Goal: Find specific fact: Find specific fact

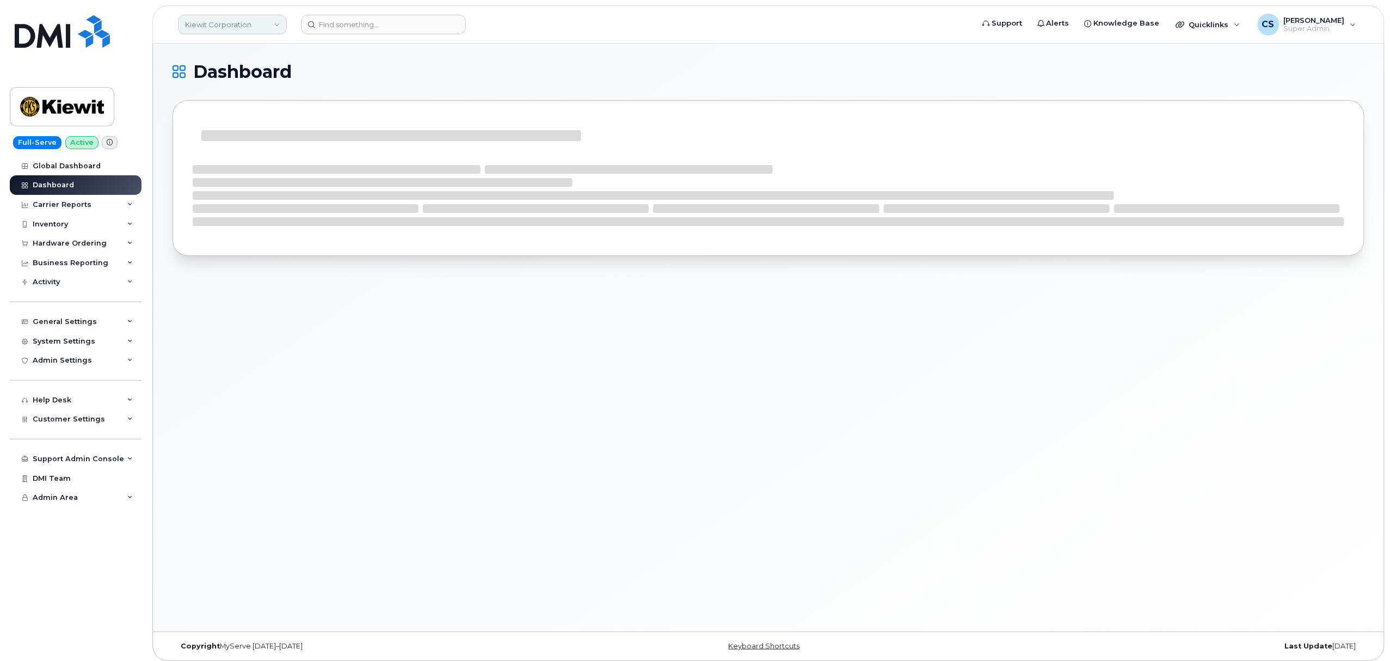
click at [278, 21] on link "Kiewit Corporation" at bounding box center [232, 25] width 109 height 20
type input "abm"
click at [311, 125] on link "ABM Industries, Inc." at bounding box center [260, 126] width 160 height 22
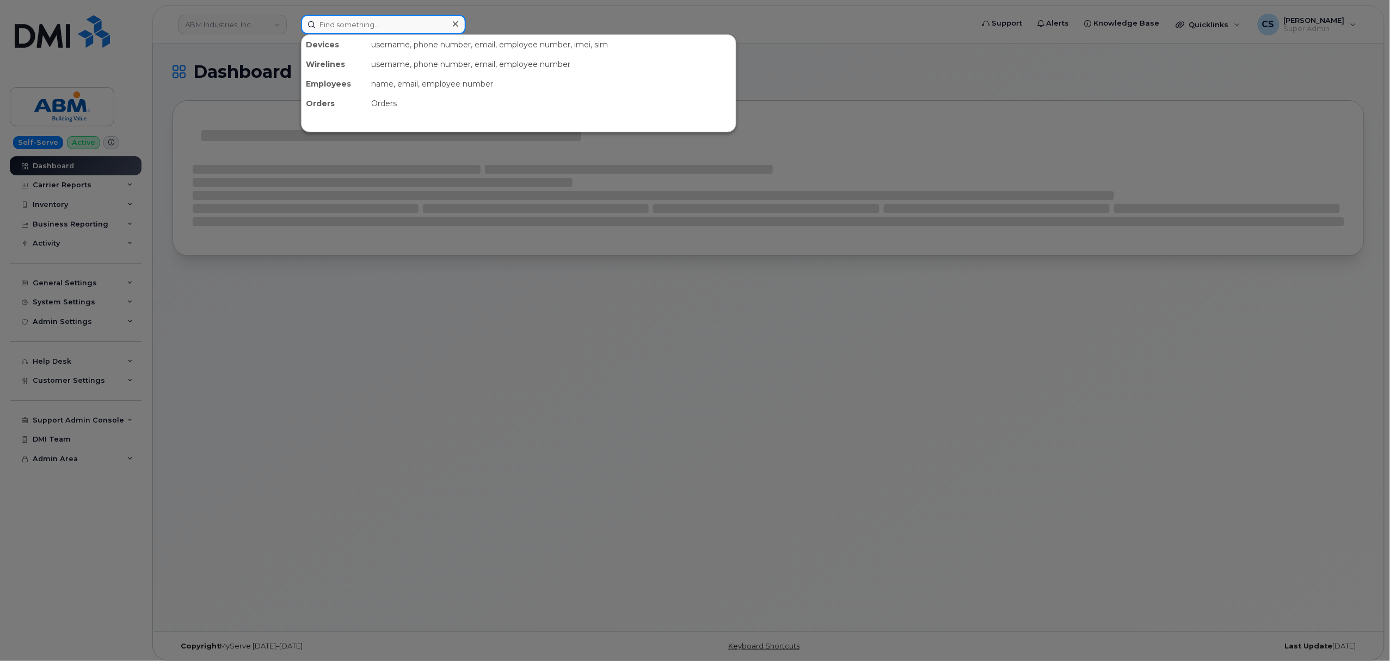
click at [416, 27] on input at bounding box center [383, 25] width 165 height 20
paste input "5042505260"
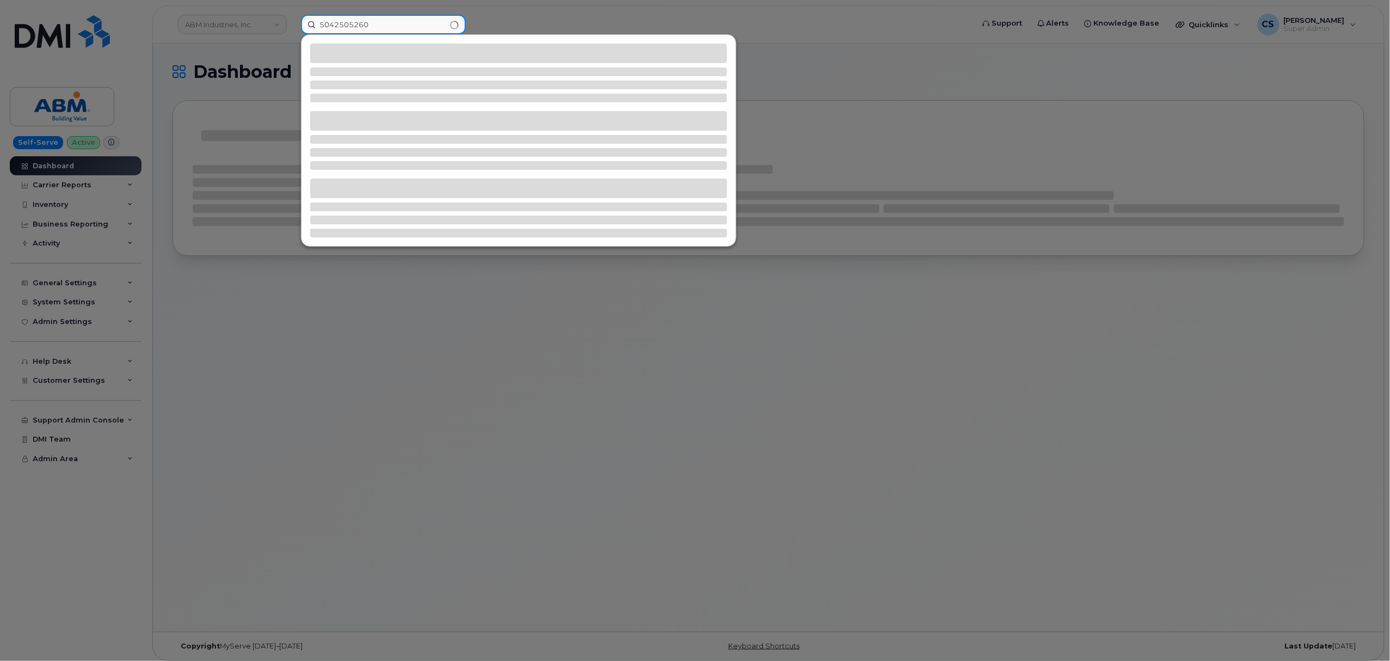
type input "5042505260"
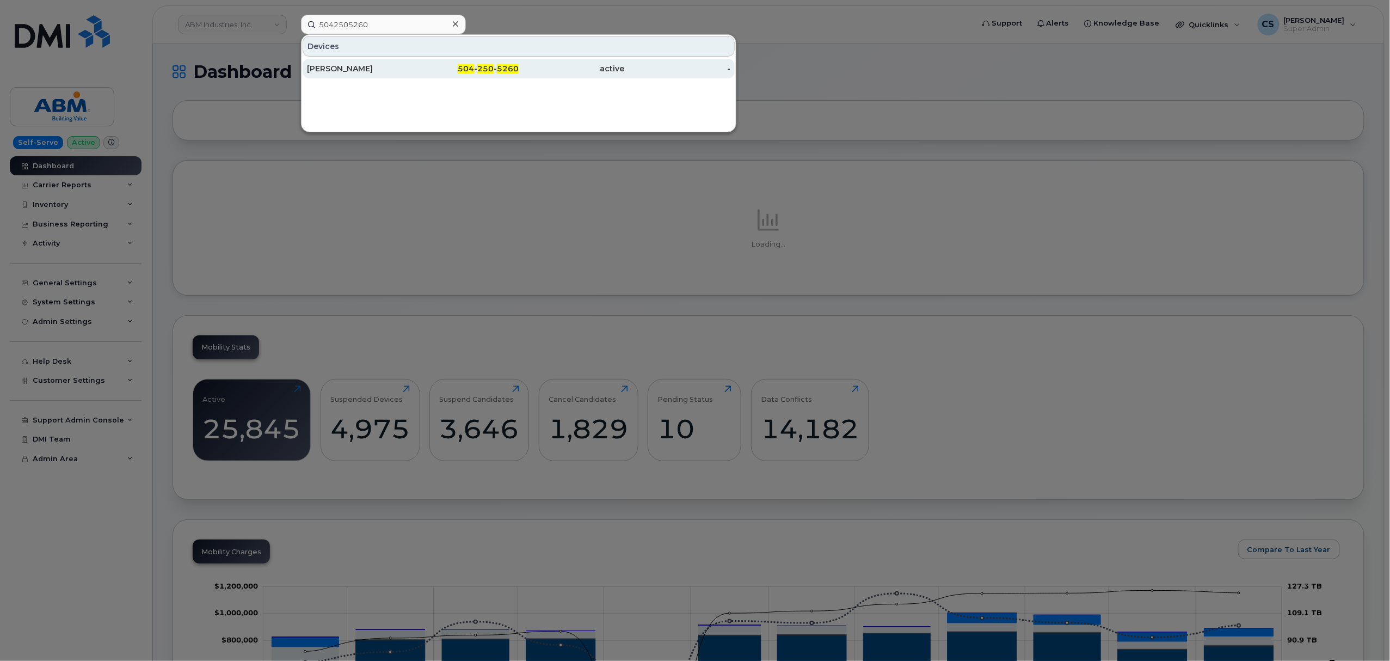
click at [492, 69] on span "250" at bounding box center [485, 69] width 16 height 10
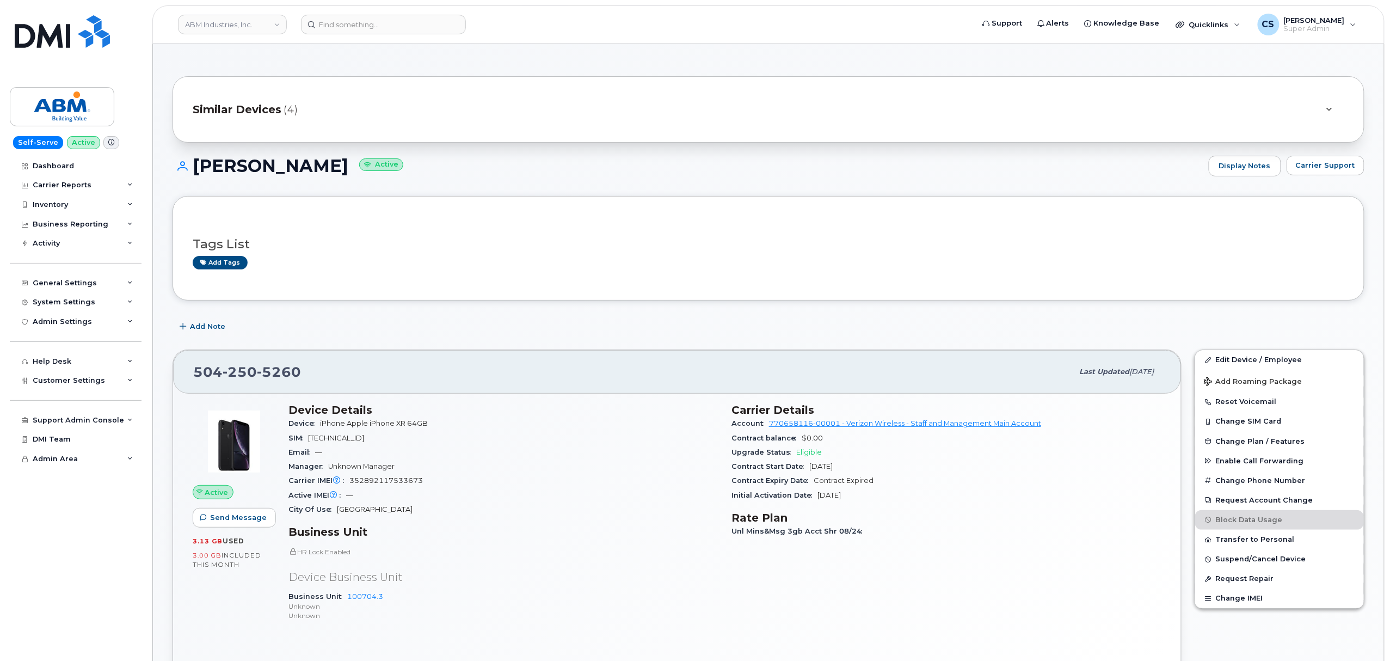
click at [248, 372] on span "250" at bounding box center [240, 371] width 34 height 16
copy span "504 250 5260"
click at [383, 26] on input at bounding box center [383, 25] width 165 height 20
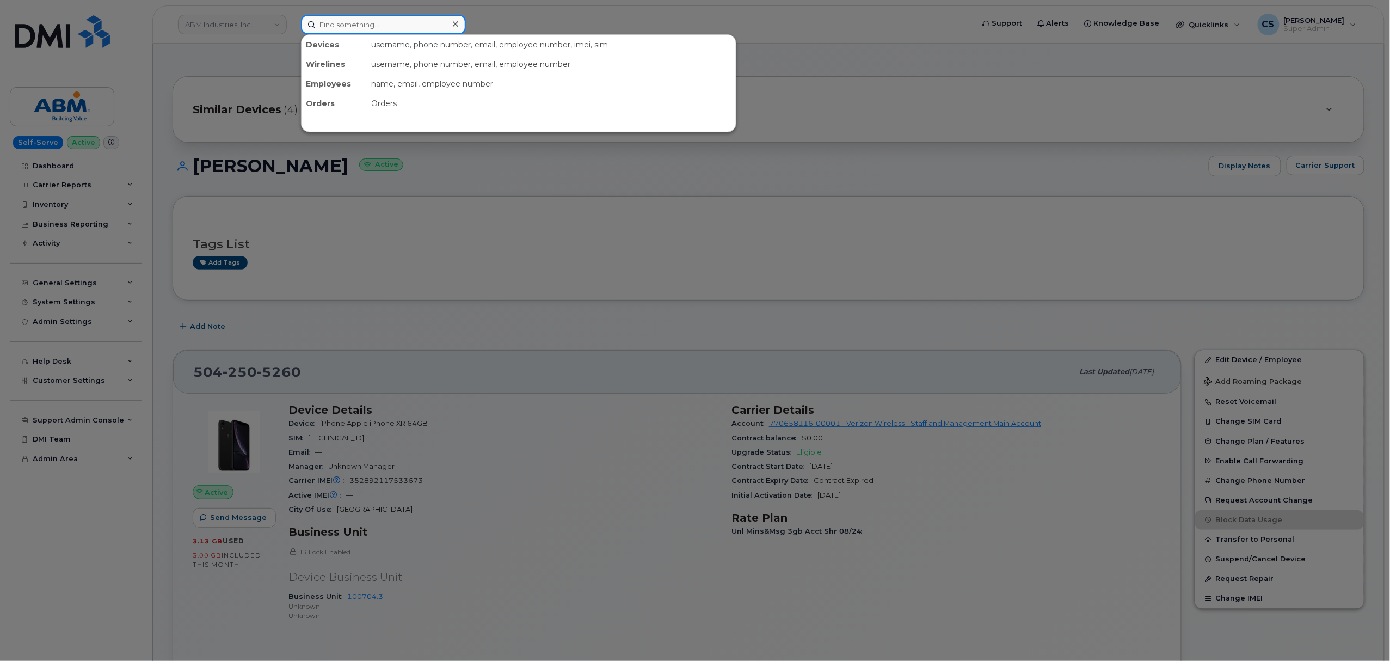
paste input "504.250.5260"
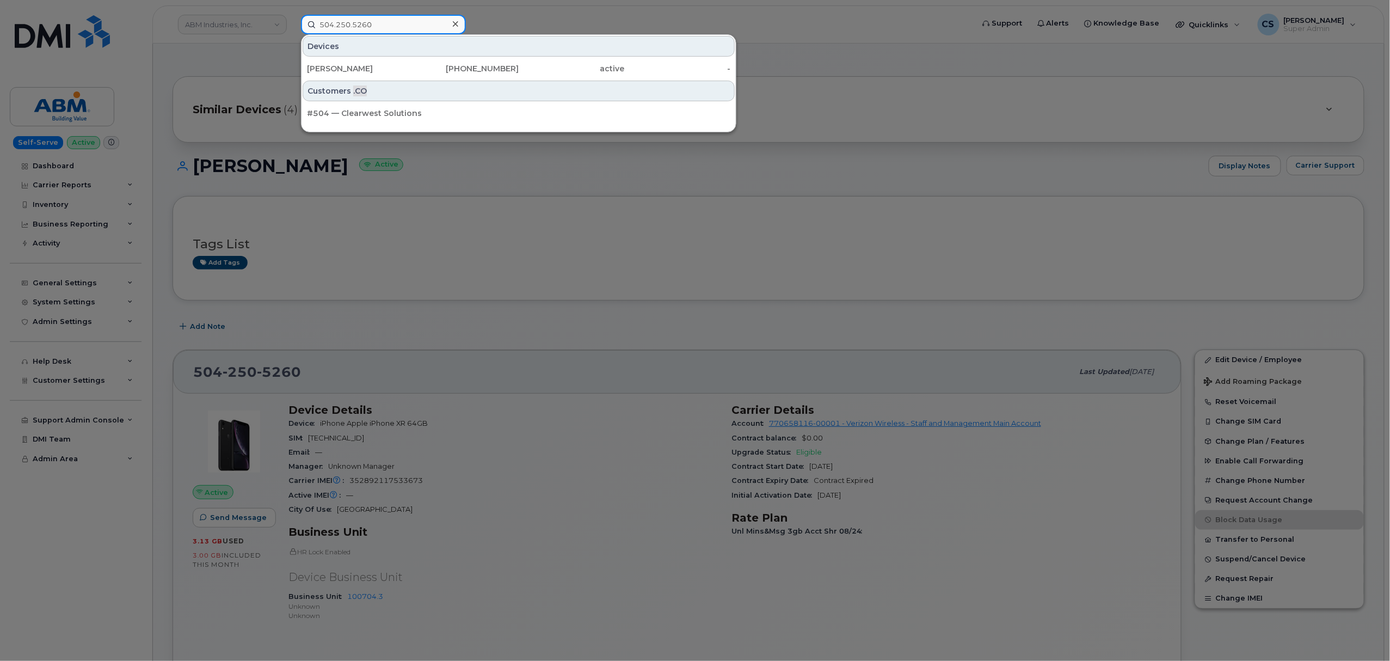
click at [365, 20] on input "504.250.5260" at bounding box center [383, 25] width 165 height 20
paste input "7022174611"
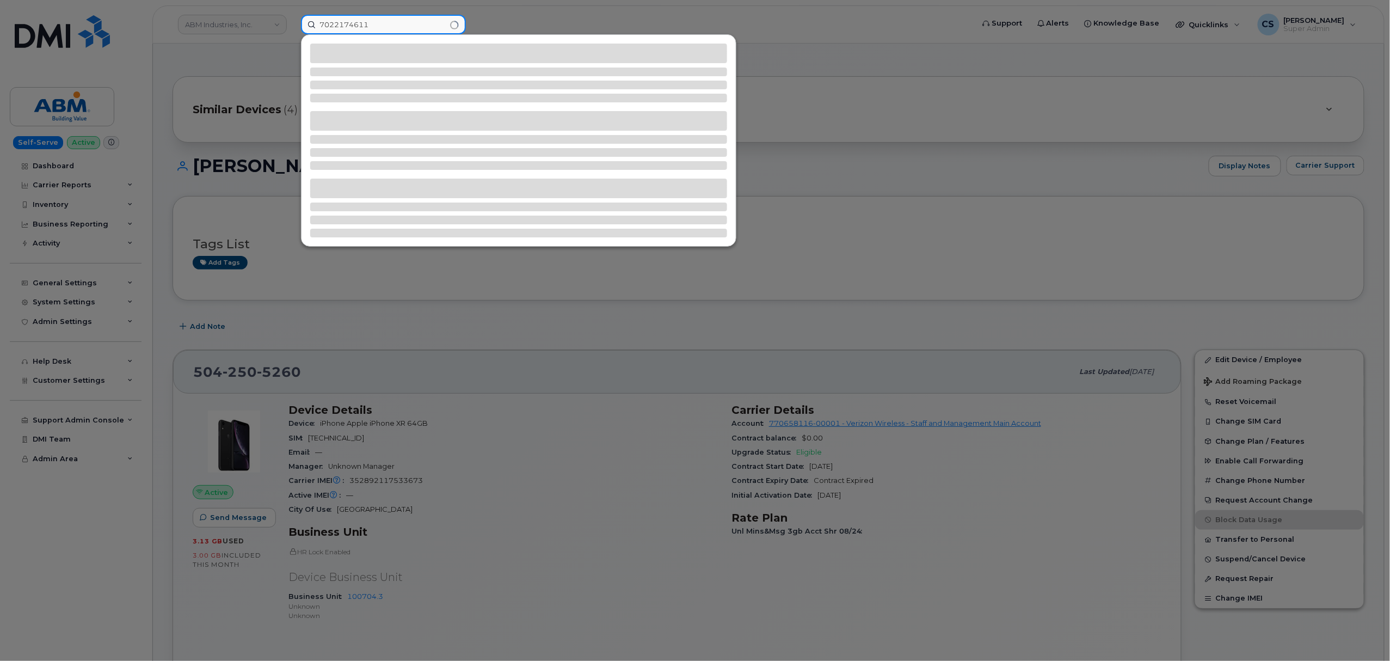
type input "7022174611"
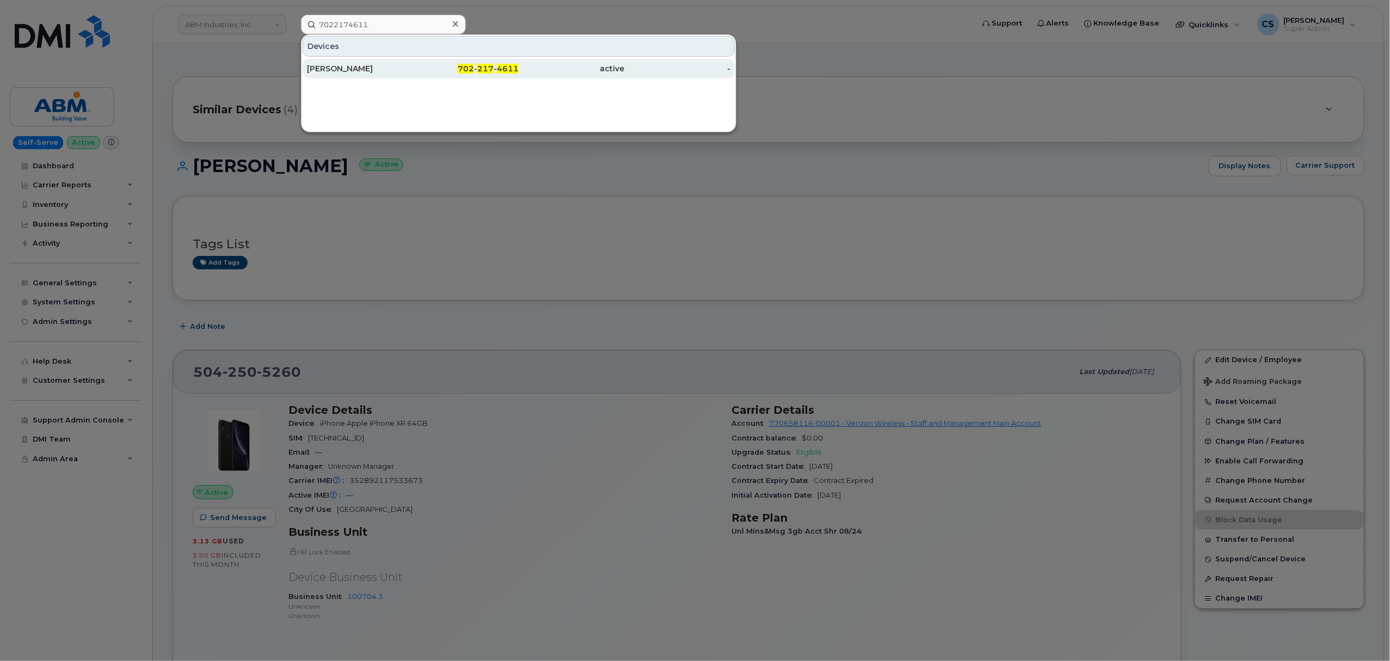
click at [498, 66] on span "4611" at bounding box center [508, 69] width 22 height 10
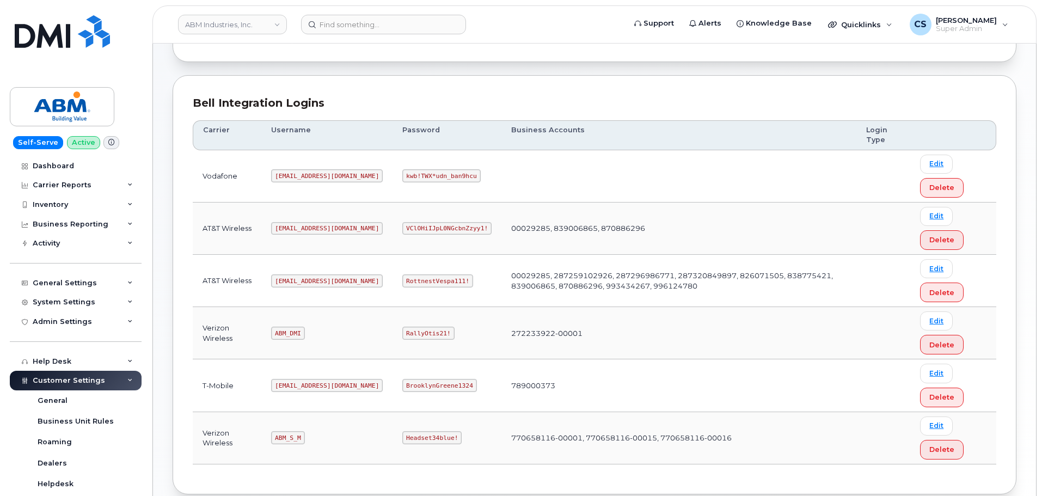
scroll to position [163, 0]
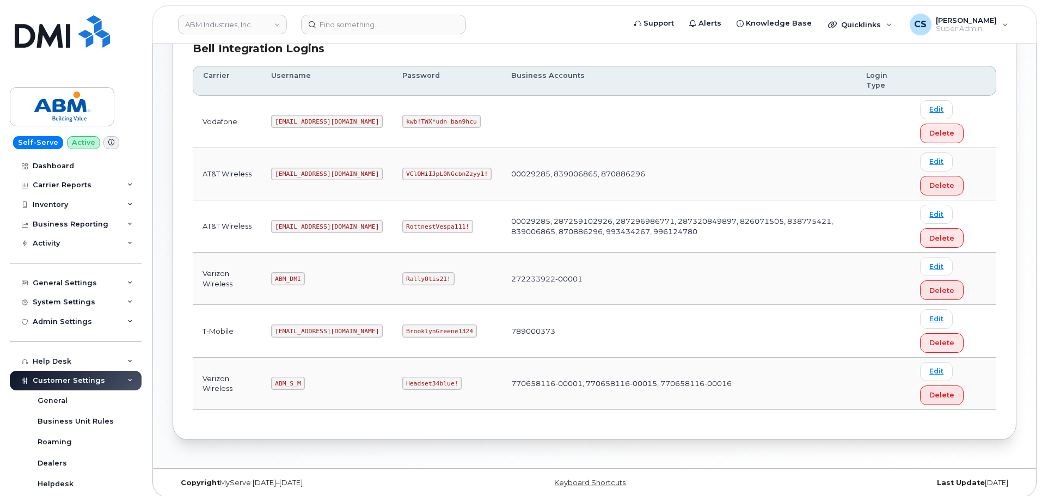
click at [288, 382] on code "ABM_S_M" at bounding box center [287, 383] width 33 height 13
click at [290, 383] on code "ABM_S_M" at bounding box center [287, 383] width 33 height 13
copy code "ABM_S_M"
click at [402, 381] on code "Headset34blue!" at bounding box center [431, 383] width 59 height 13
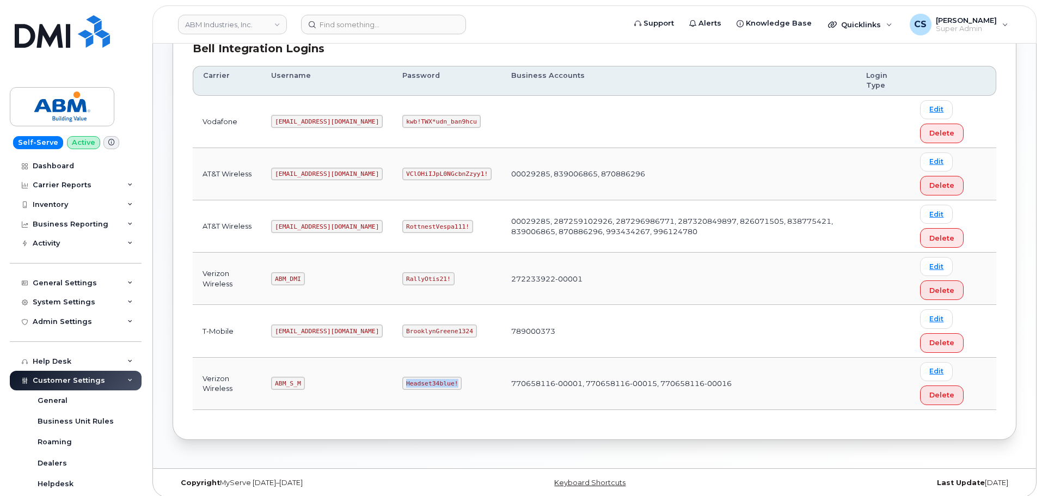
click at [402, 381] on code "Headset34blue!" at bounding box center [431, 383] width 59 height 13
copy code "Headset34blue!"
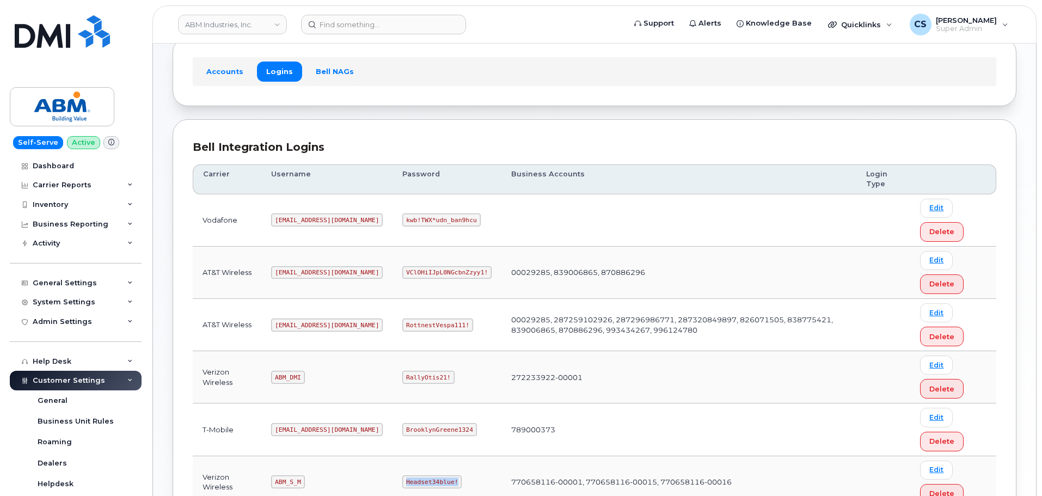
scroll to position [54, 0]
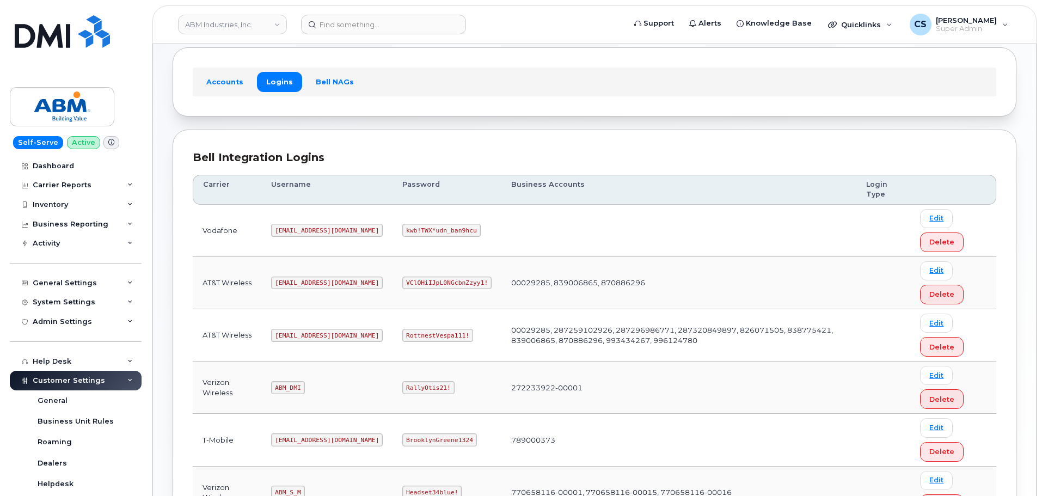
click at [293, 338] on code "abm@dminc.com" at bounding box center [327, 335] width 112 height 13
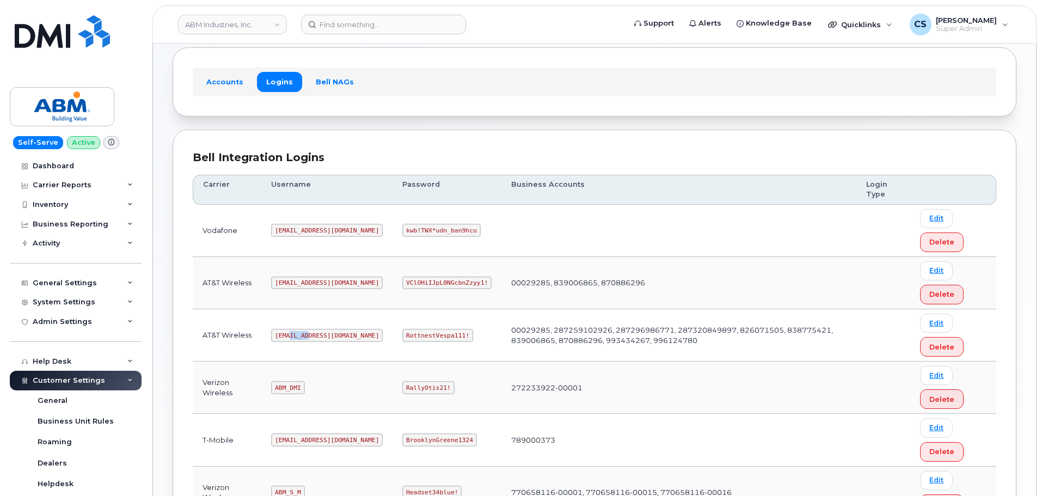
click at [293, 338] on code "abm@dminc.com" at bounding box center [327, 335] width 112 height 13
drag, startPoint x: 425, startPoint y: 335, endPoint x: 330, endPoint y: 326, distance: 95.6
click at [330, 326] on tr "AT&T Wireless abm@dminc.com RottnestVespa111! 00029285, 287259102926, 287296986…" at bounding box center [594, 335] width 803 height 52
copy tr "RottnestVespa111!"
